Goal: Information Seeking & Learning: Learn about a topic

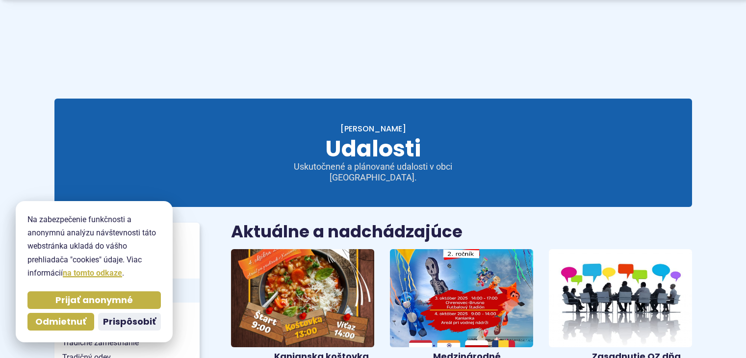
scroll to position [147, 0]
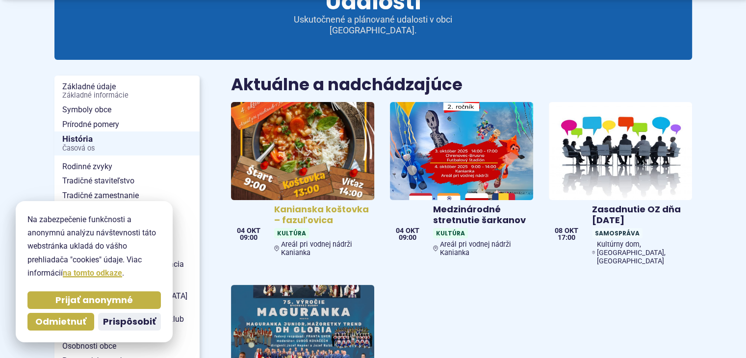
click at [317, 204] on h4 "Kanianska koštovka – fazuľovica" at bounding box center [322, 215] width 96 height 22
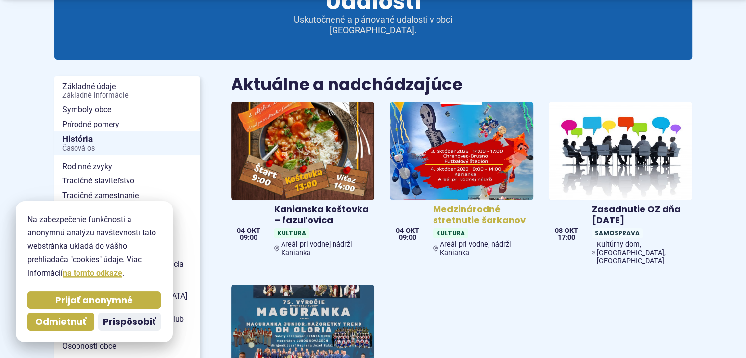
click at [463, 132] on img at bounding box center [461, 151] width 165 height 113
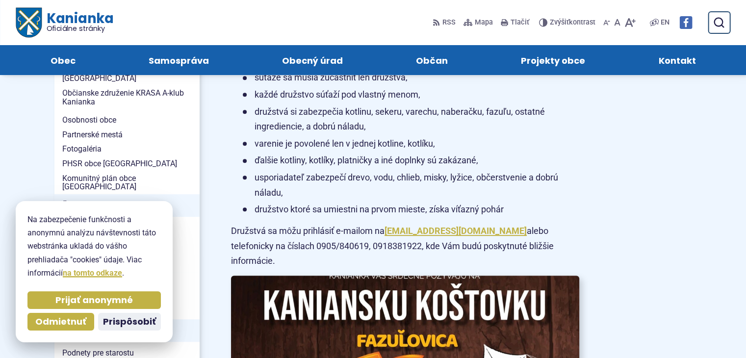
scroll to position [392, 0]
